Goal: Task Accomplishment & Management: Manage account settings

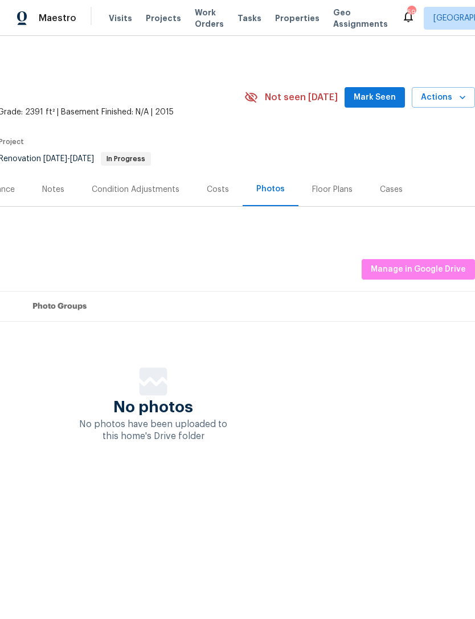
scroll to position [0, 169]
click at [429, 272] on span "Manage in Google Drive" at bounding box center [418, 270] width 95 height 14
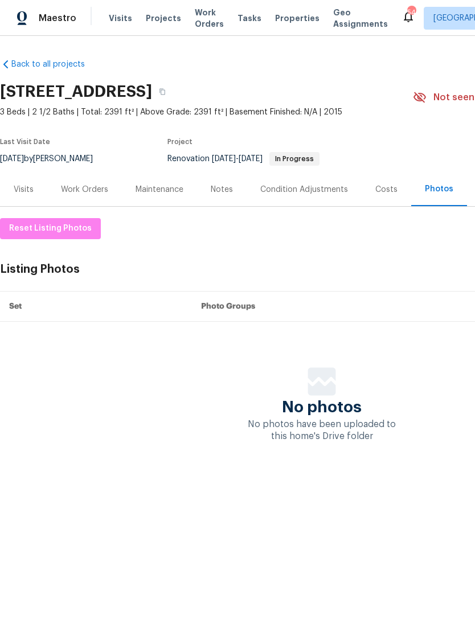
scroll to position [0, 0]
click at [85, 194] on div "Work Orders" at bounding box center [84, 189] width 47 height 11
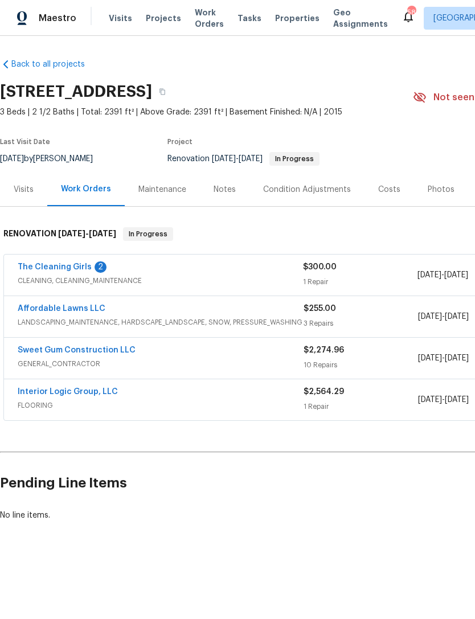
click at [46, 271] on link "The Cleaning Girls" at bounding box center [55, 267] width 74 height 8
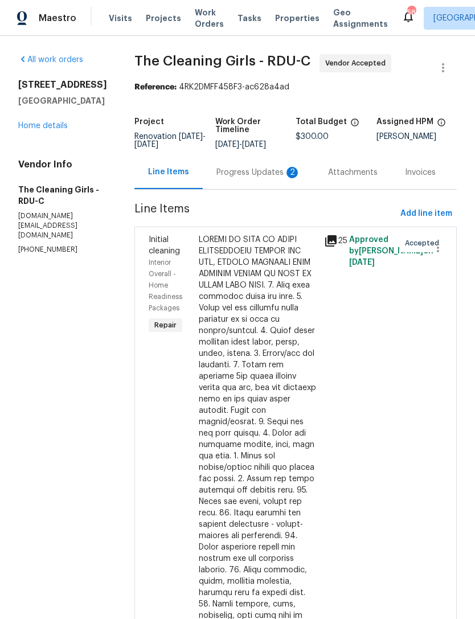
click at [280, 189] on div "Progress Updates 2" at bounding box center [259, 173] width 112 height 34
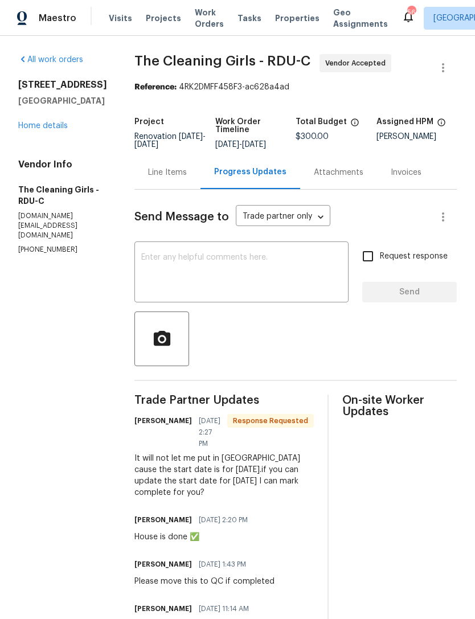
click at [41, 149] on div "All work orders 1006 Spacious Skies Ln Durham, NC 27703 Home details Vendor Inf…" at bounding box center [62, 154] width 89 height 201
click at [39, 130] on link "Home details" at bounding box center [43, 126] width 50 height 8
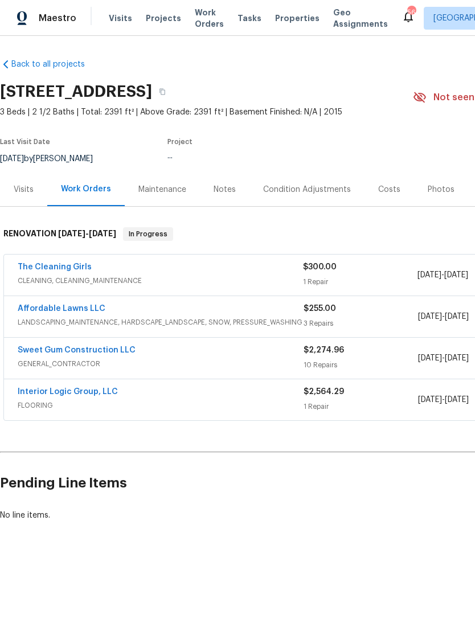
click at [41, 268] on link "The Cleaning Girls" at bounding box center [55, 267] width 74 height 8
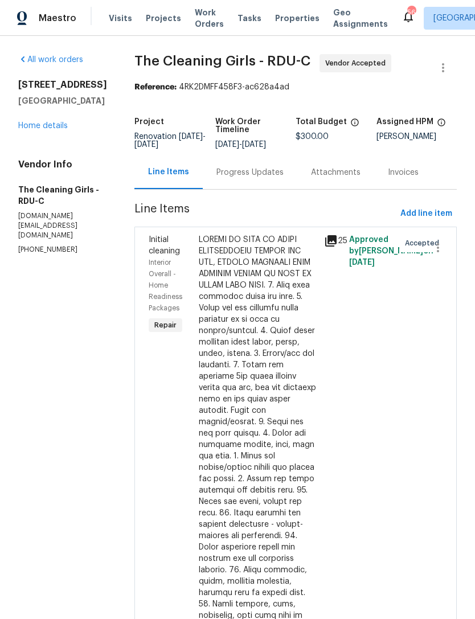
click at [456, 130] on div "Assigned HPM" at bounding box center [417, 125] width 81 height 15
click at [442, 255] on icon "button" at bounding box center [438, 248] width 14 height 14
click at [418, 177] on div at bounding box center [237, 309] width 475 height 619
click at [280, 314] on div at bounding box center [258, 536] width 119 height 604
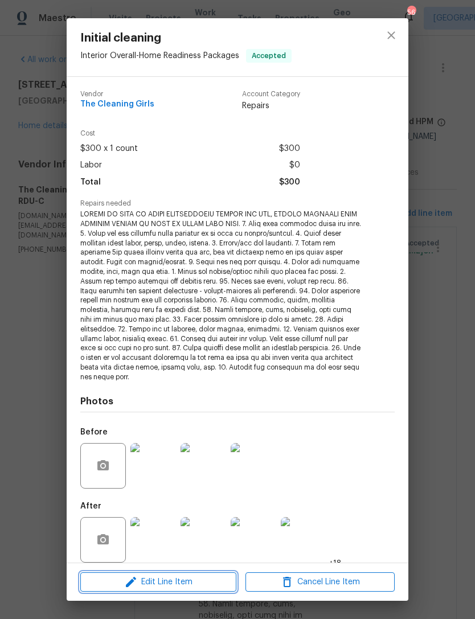
click at [198, 579] on span "Edit Line Item" at bounding box center [158, 583] width 149 height 14
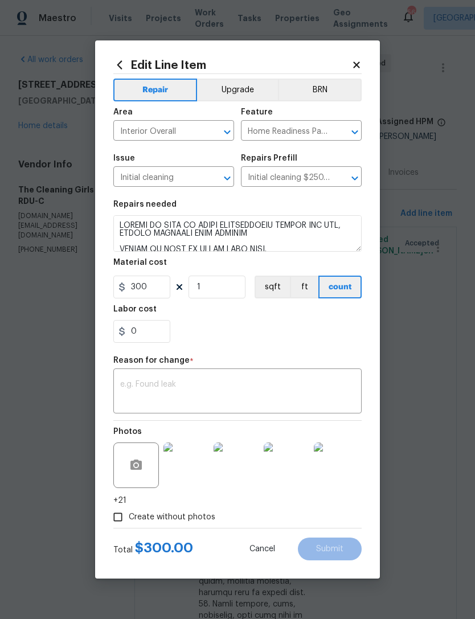
click at [355, 66] on icon at bounding box center [356, 65] width 6 height 6
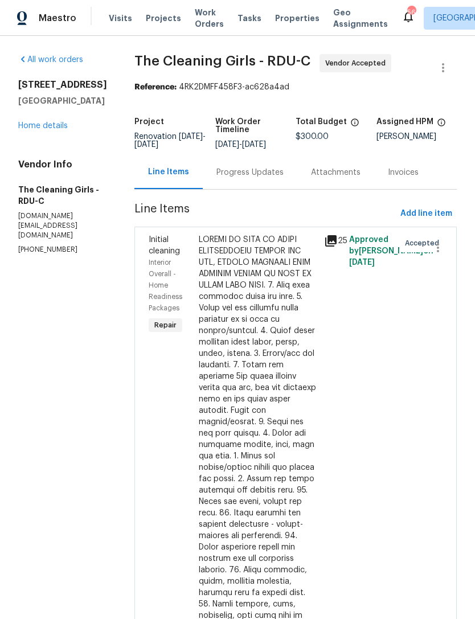
click at [58, 130] on link "Home details" at bounding box center [43, 126] width 50 height 8
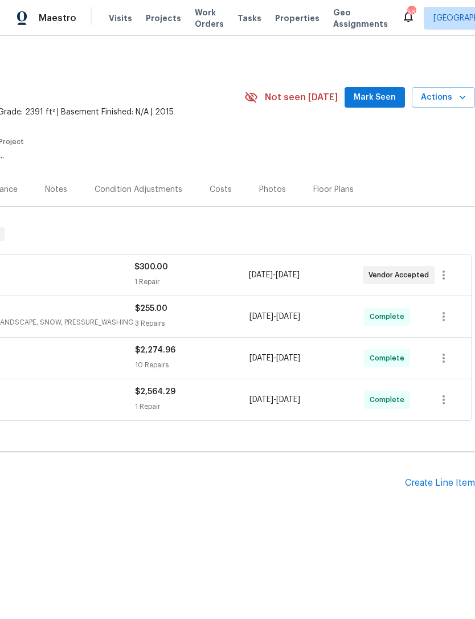
scroll to position [0, 169]
click at [444, 276] on icon "button" at bounding box center [444, 275] width 2 height 9
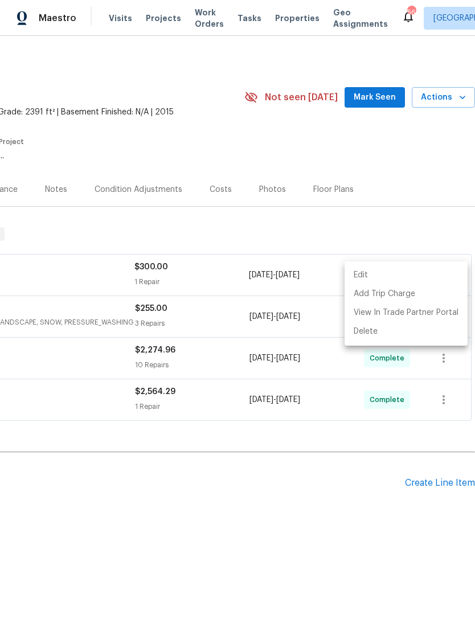
click at [428, 276] on li "Edit" at bounding box center [406, 275] width 123 height 19
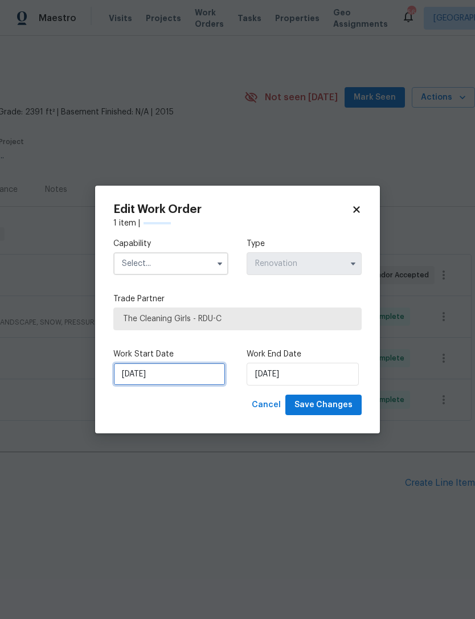
click at [198, 381] on input "[DATE]" at bounding box center [169, 374] width 112 height 23
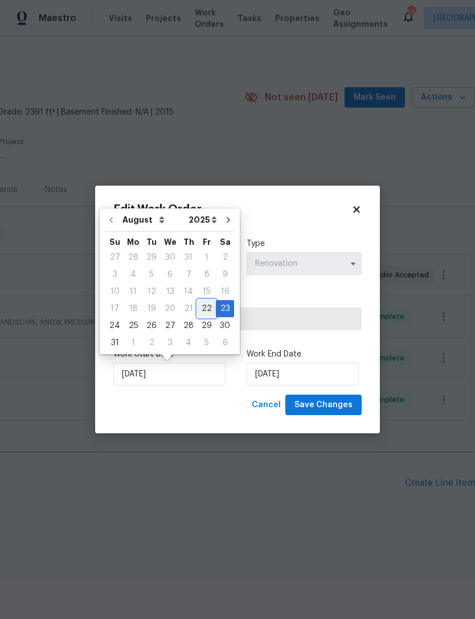
click at [199, 312] on div "22" at bounding box center [207, 309] width 18 height 16
type input "[DATE]"
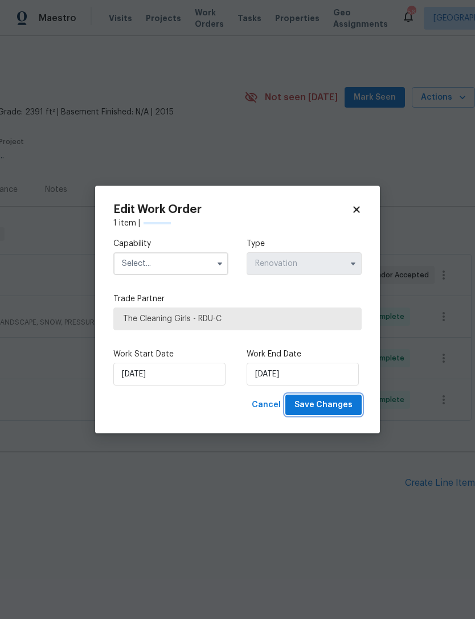
click at [345, 406] on span "Save Changes" at bounding box center [324, 405] width 58 height 14
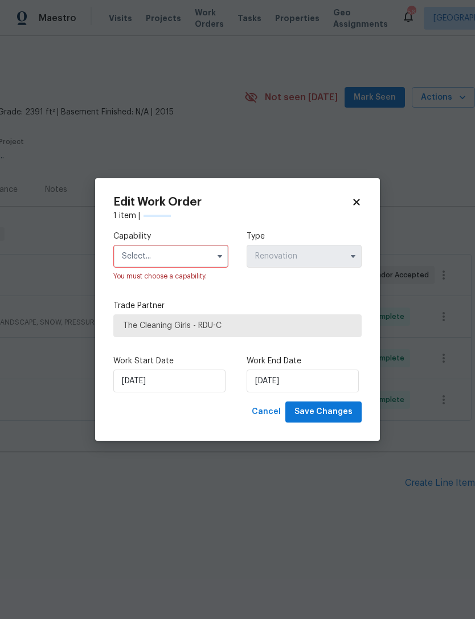
click at [185, 266] on input "text" at bounding box center [170, 256] width 115 height 23
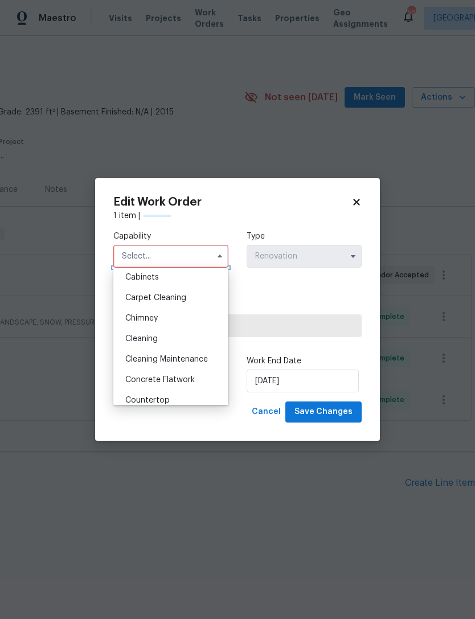
scroll to position [103, 0]
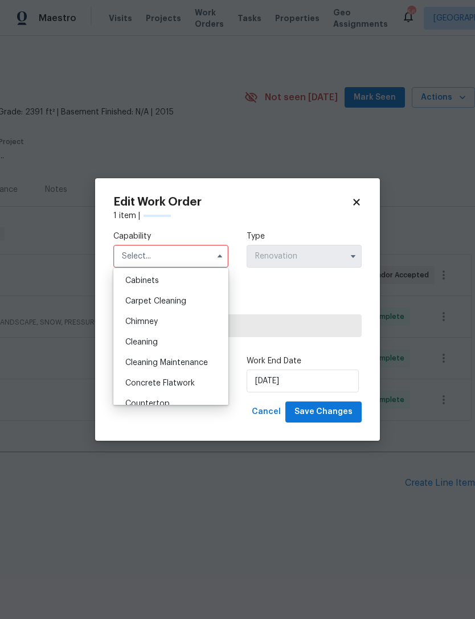
click at [164, 339] on div "Cleaning" at bounding box center [170, 342] width 109 height 21
type input "Cleaning"
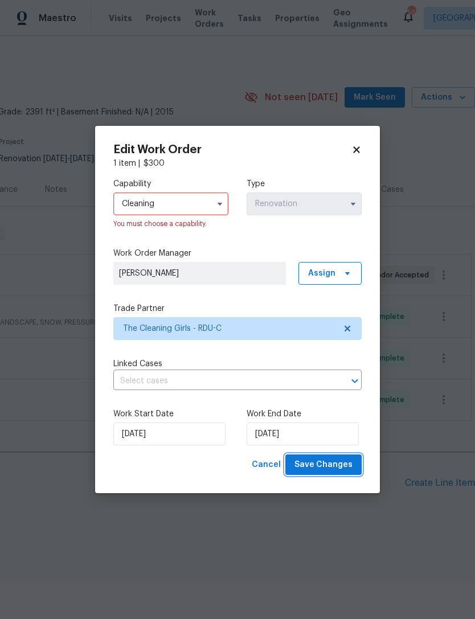
click at [340, 466] on span "Save Changes" at bounding box center [324, 465] width 58 height 14
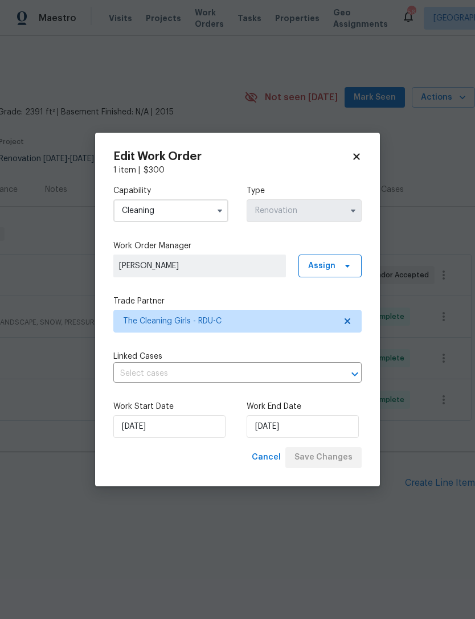
click at [237, 561] on body "Maestro Visits Projects Work Orders Tasks Properties Geo Assignments 56 Raleigh…" at bounding box center [237, 299] width 475 height 599
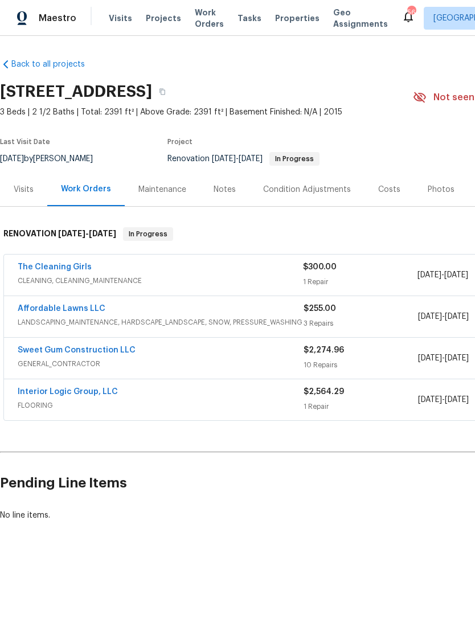
scroll to position [0, 0]
click at [50, 267] on link "The Cleaning Girls" at bounding box center [55, 267] width 74 height 8
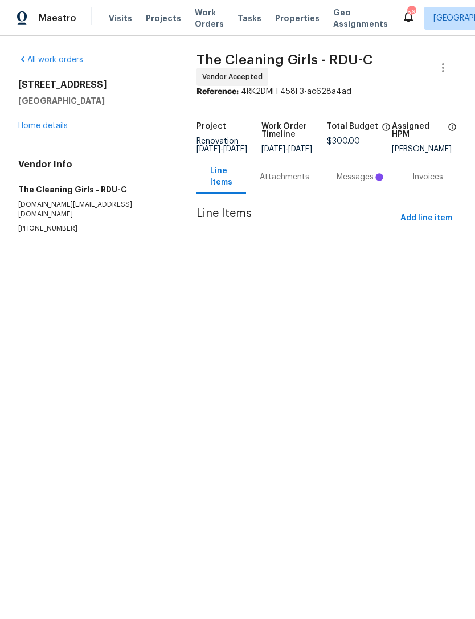
click at [282, 183] on div "Attachments" at bounding box center [285, 177] width 50 height 11
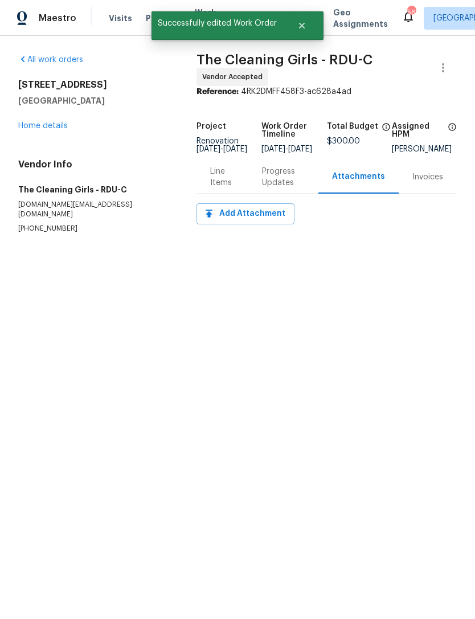
click at [274, 189] on div "Progress Updates" at bounding box center [283, 177] width 43 height 23
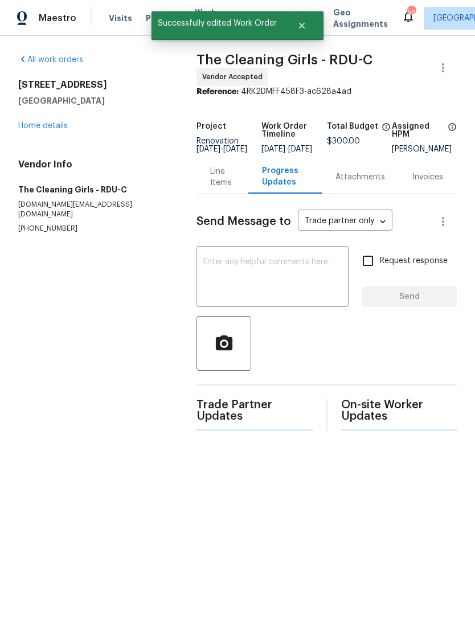
click at [278, 284] on textarea at bounding box center [272, 278] width 138 height 40
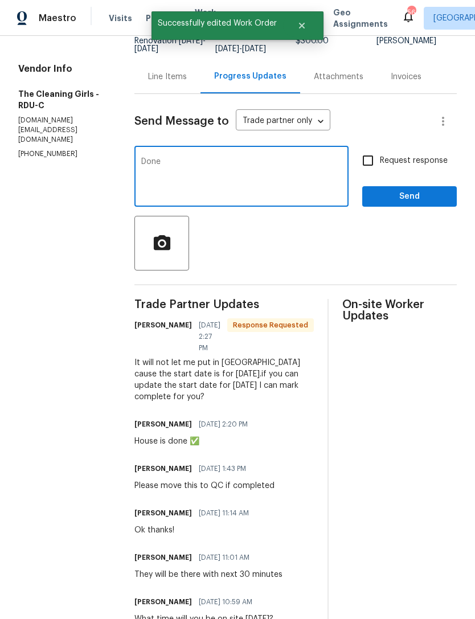
scroll to position [101, 0]
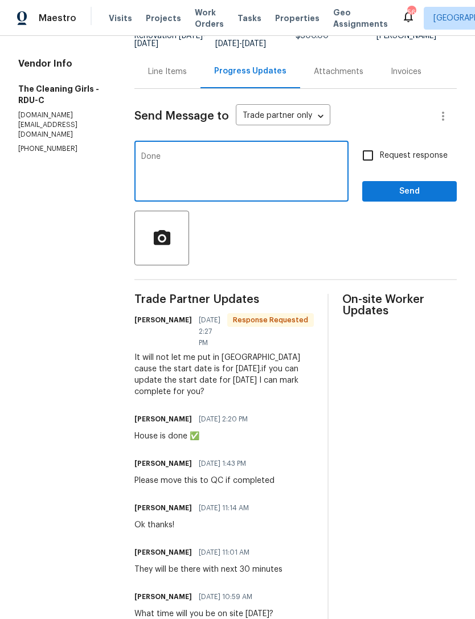
type textarea "Done"
click at [423, 199] on span "Send" at bounding box center [410, 192] width 76 height 14
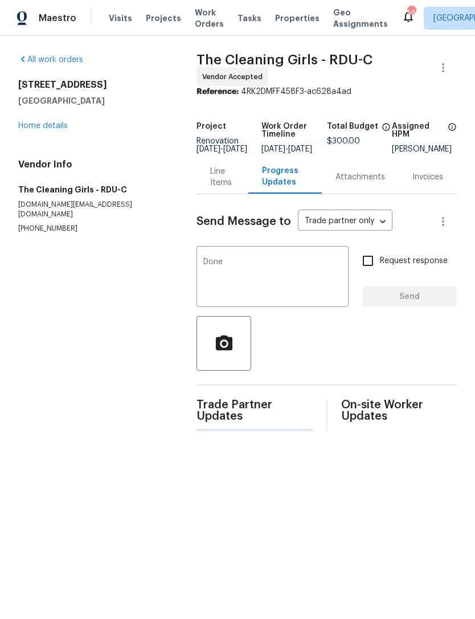
scroll to position [0, 0]
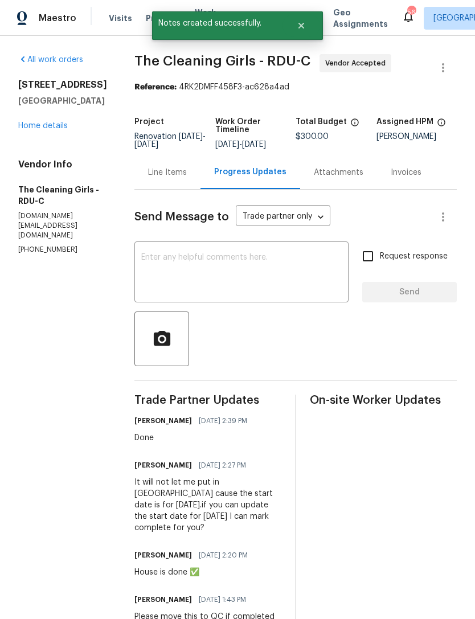
click at [36, 130] on link "Home details" at bounding box center [43, 126] width 50 height 8
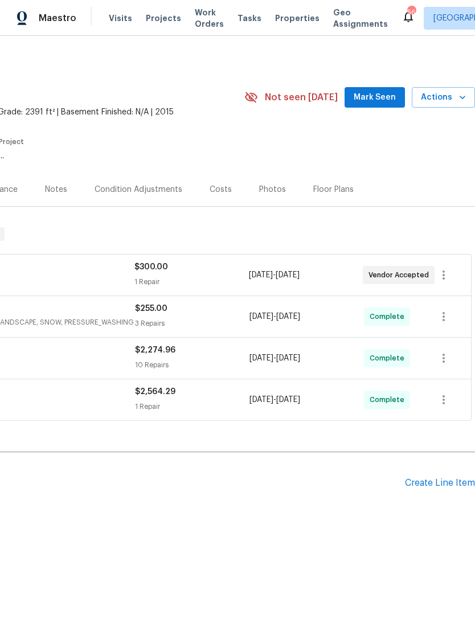
scroll to position [0, 169]
click at [442, 100] on span "Actions" at bounding box center [443, 98] width 45 height 14
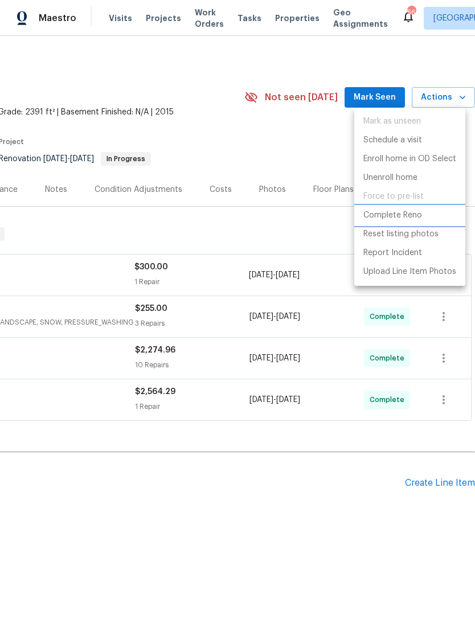
click at [418, 217] on p "Complete Reno" at bounding box center [393, 216] width 59 height 12
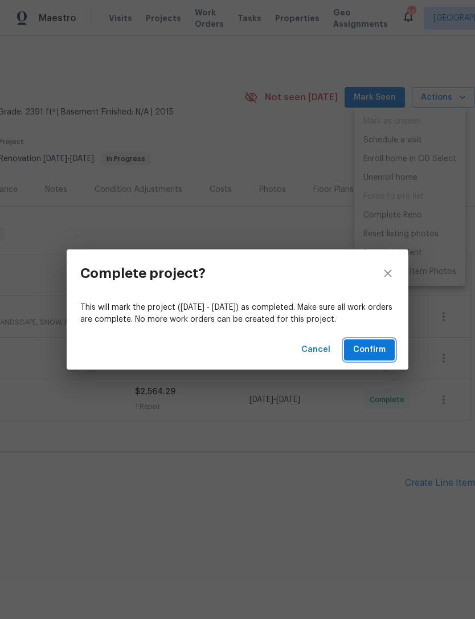
click at [378, 352] on span "Confirm" at bounding box center [369, 350] width 32 height 14
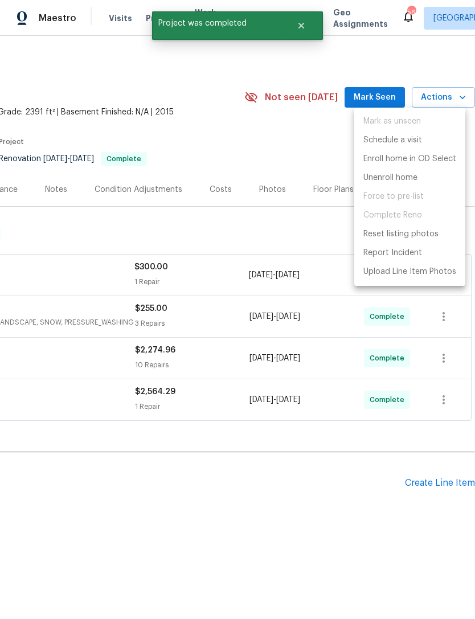
click at [267, 489] on div at bounding box center [237, 309] width 475 height 619
